Goal: Use online tool/utility: Utilize a website feature to perform a specific function

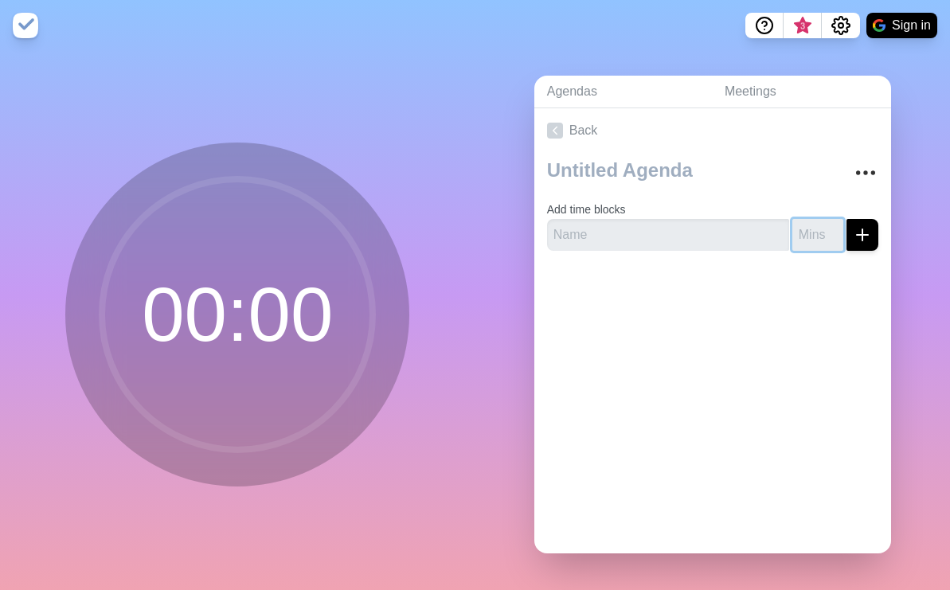
click at [796, 228] on input "number" at bounding box center [817, 235] width 51 height 32
type input "2"
click at [857, 227] on button "submit" at bounding box center [862, 235] width 32 height 32
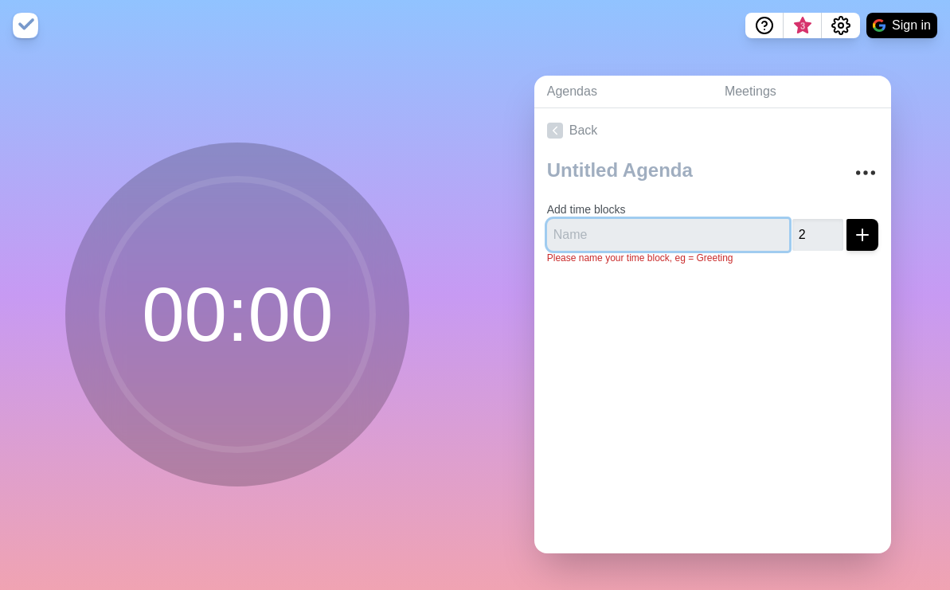
click at [579, 229] on input "text" at bounding box center [668, 235] width 242 height 32
type input "break"
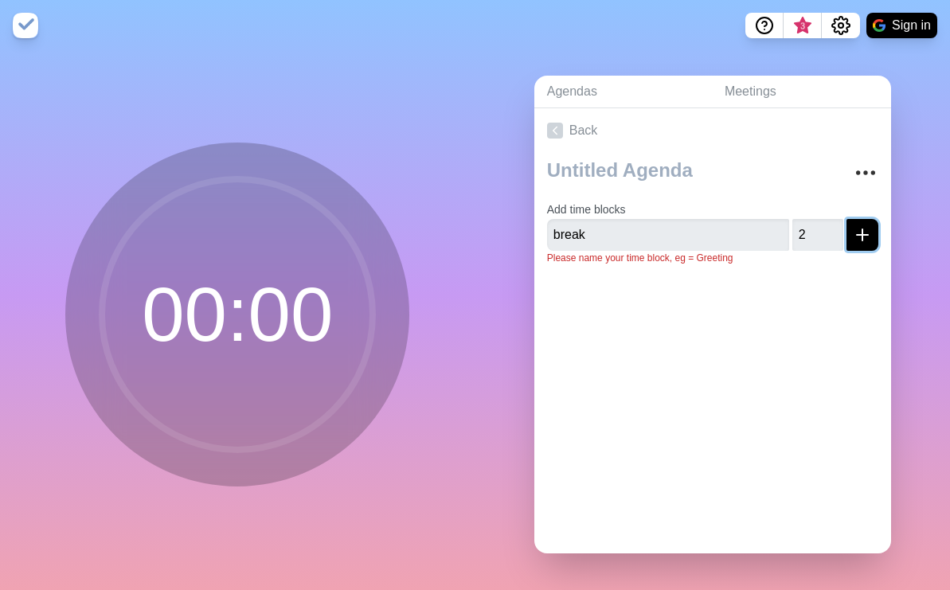
click at [853, 225] on icon "submit" at bounding box center [862, 234] width 19 height 19
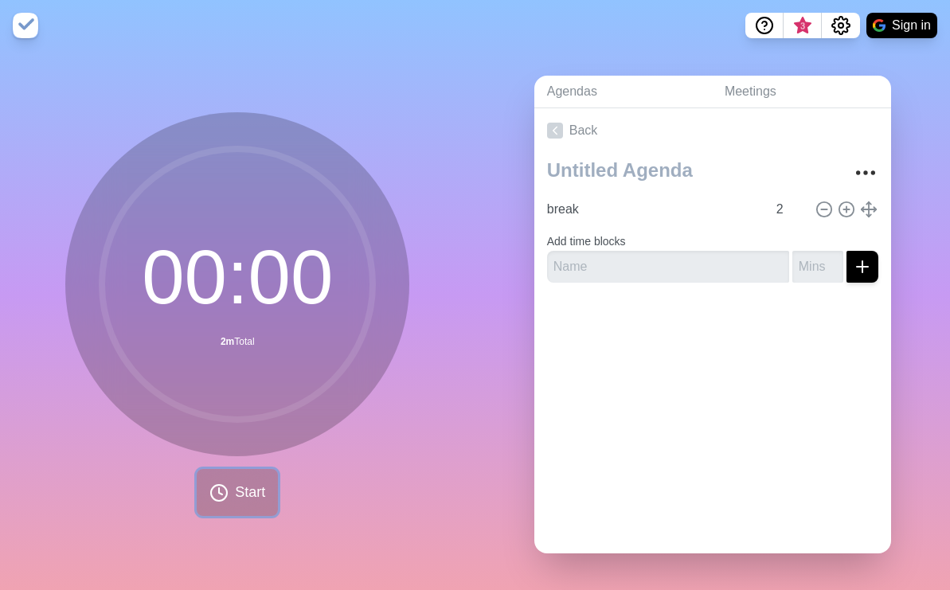
click at [250, 491] on span "Start" at bounding box center [250, 492] width 30 height 21
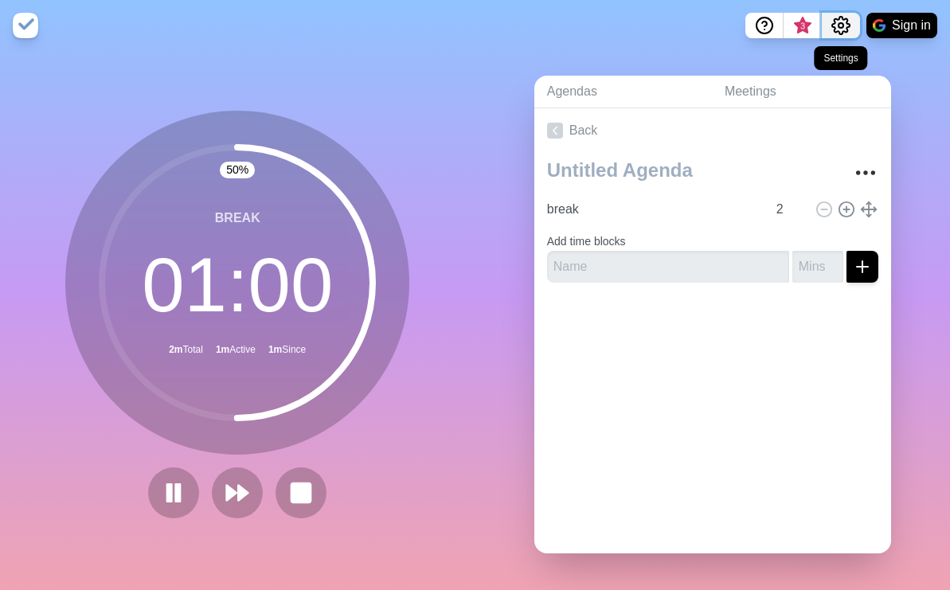
click at [842, 25] on circle "Settings" at bounding box center [840, 25] width 5 height 5
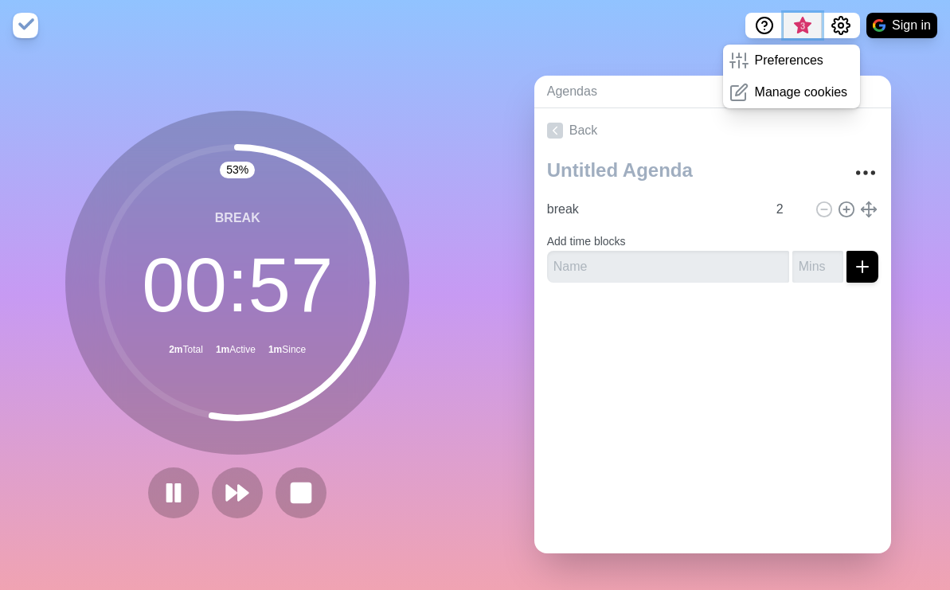
click at [800, 25] on span "3" at bounding box center [802, 26] width 13 height 13
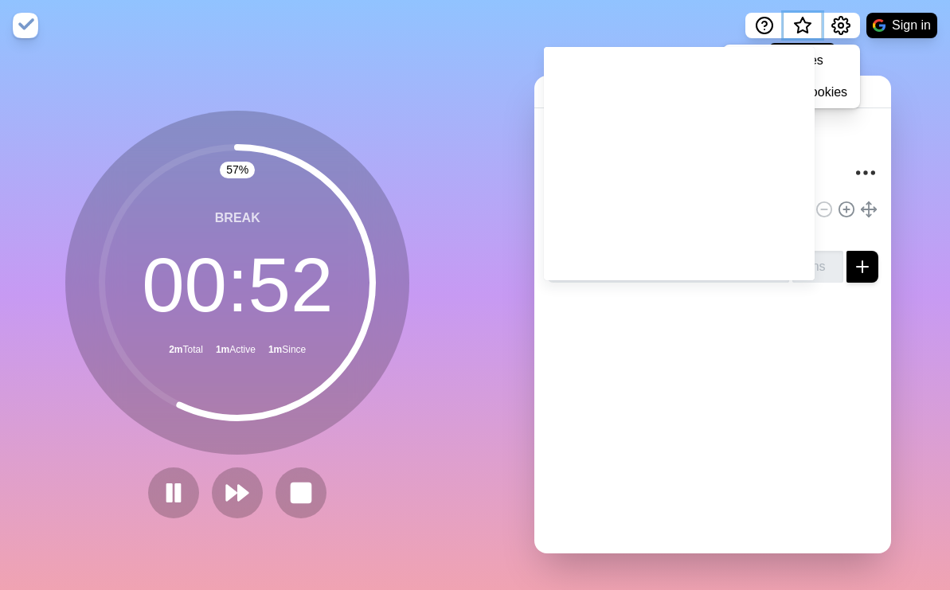
scroll to position [2, 0]
click at [920, 118] on div "Agendas Meetings Back break 2 Add time blocks" at bounding box center [712, 320] width 475 height 539
